Goal: Task Accomplishment & Management: Manage account settings

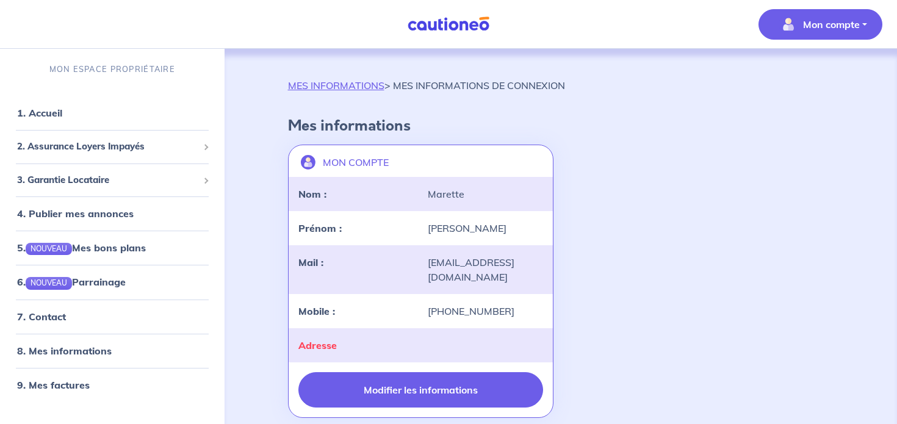
click at [421, 373] on button "Modifier les informations" at bounding box center [420, 389] width 245 height 35
select select "FR"
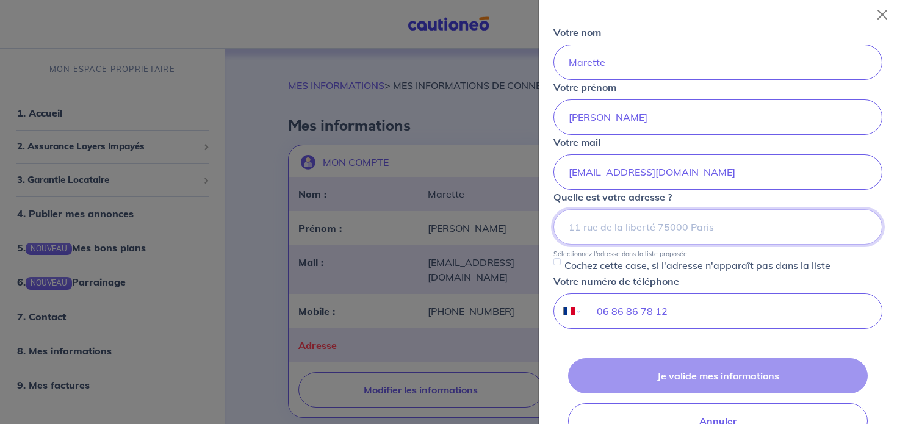
scroll to position [90, 0]
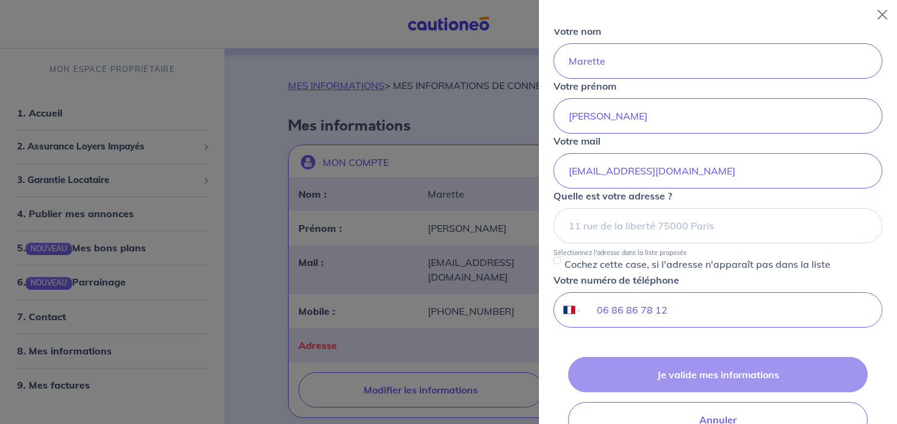
click at [689, 379] on div "Je valide mes informations Annuler" at bounding box center [717, 397] width 329 height 81
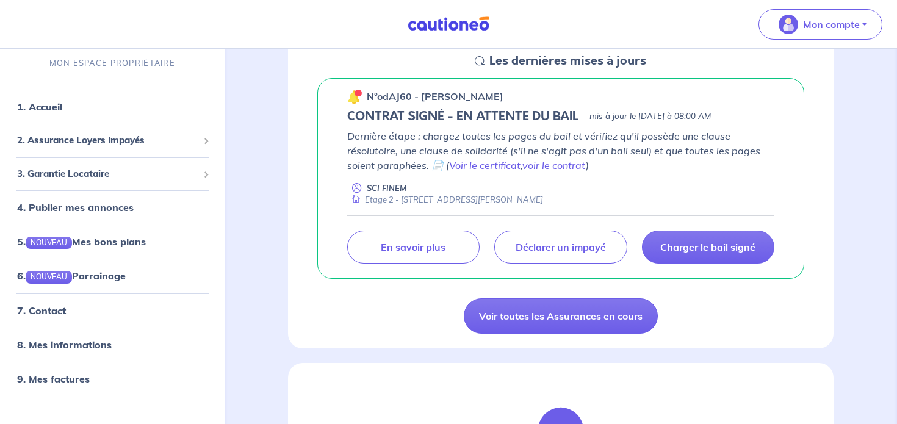
scroll to position [194, 0]
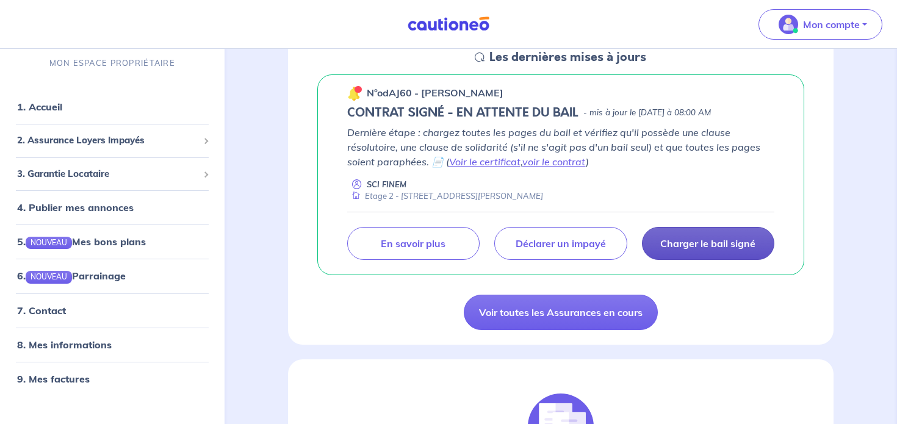
click at [681, 243] on p "Charger le bail signé" at bounding box center [707, 243] width 95 height 12
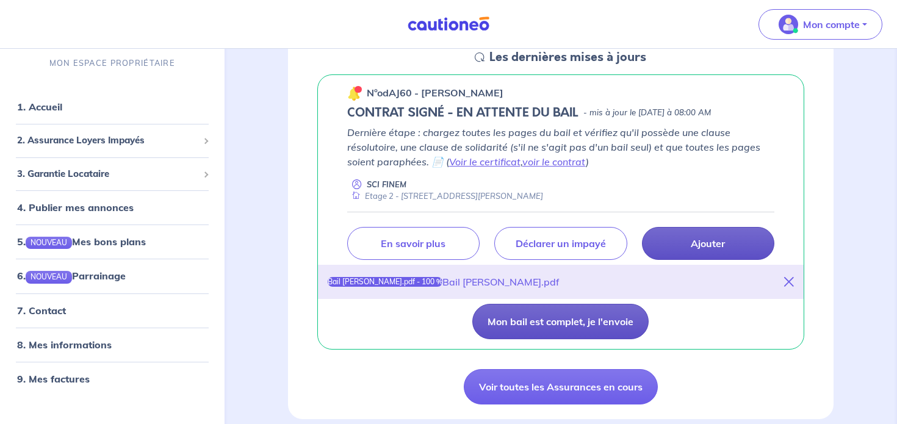
click at [573, 323] on button "Mon bail est complet, je l'envoie" at bounding box center [560, 321] width 176 height 35
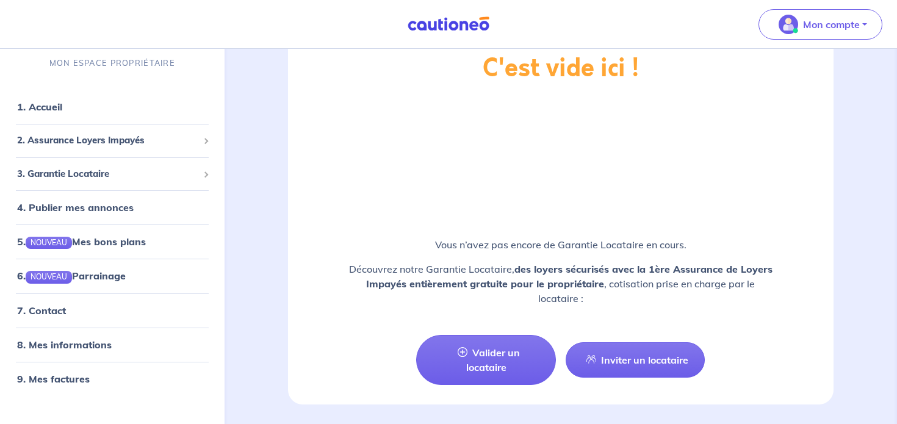
scroll to position [1459, 0]
